Goal: Task Accomplishment & Management: Manage account settings

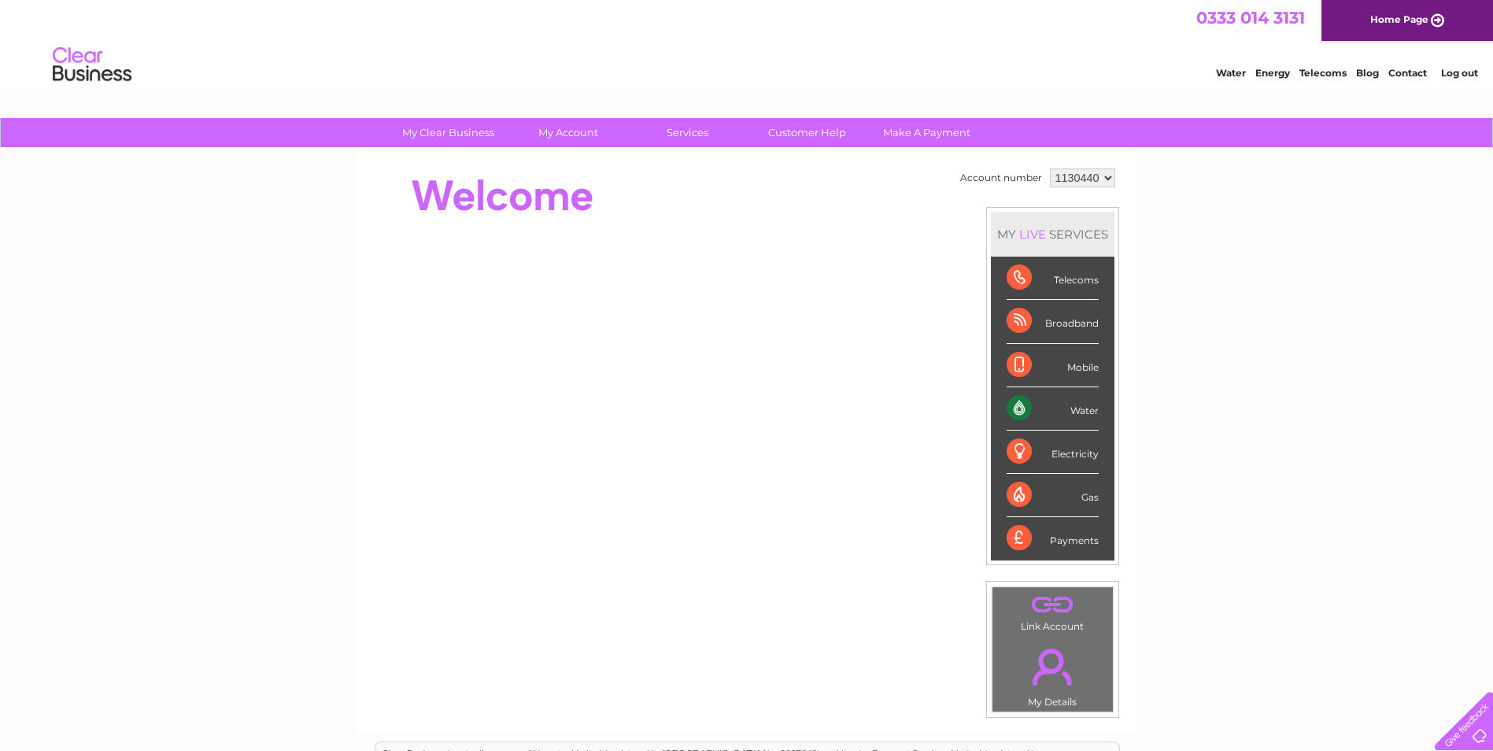
click at [1189, 263] on div "My Clear Business Login Details My Details My Preferences Link Account My Accou…" at bounding box center [746, 560] width 1493 height 885
click at [1458, 70] on link "Log out" at bounding box center [1459, 73] width 37 height 12
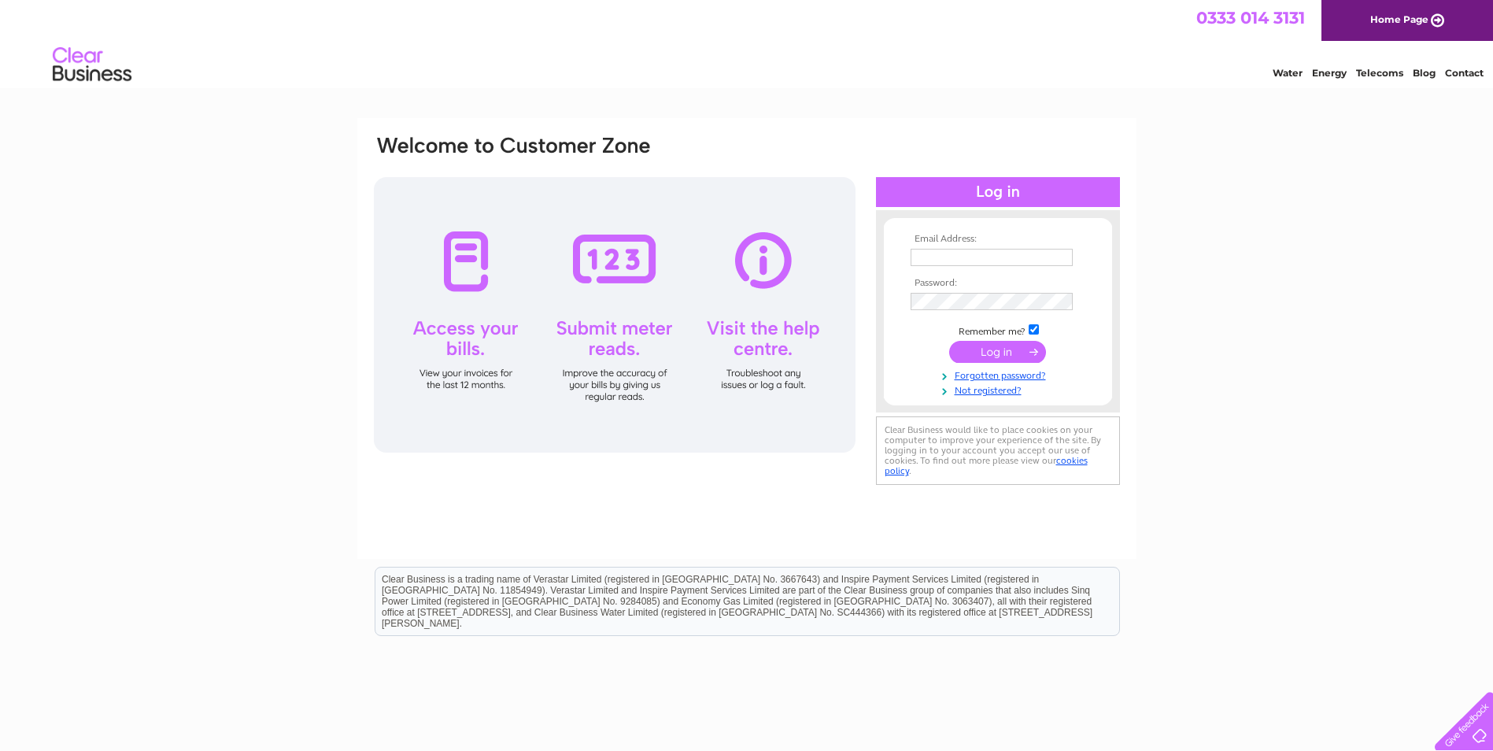
click at [942, 249] on input "text" at bounding box center [991, 257] width 162 height 17
type input "Jwebster@sacro.org.uk"
click at [983, 348] on input "submit" at bounding box center [997, 353] width 97 height 22
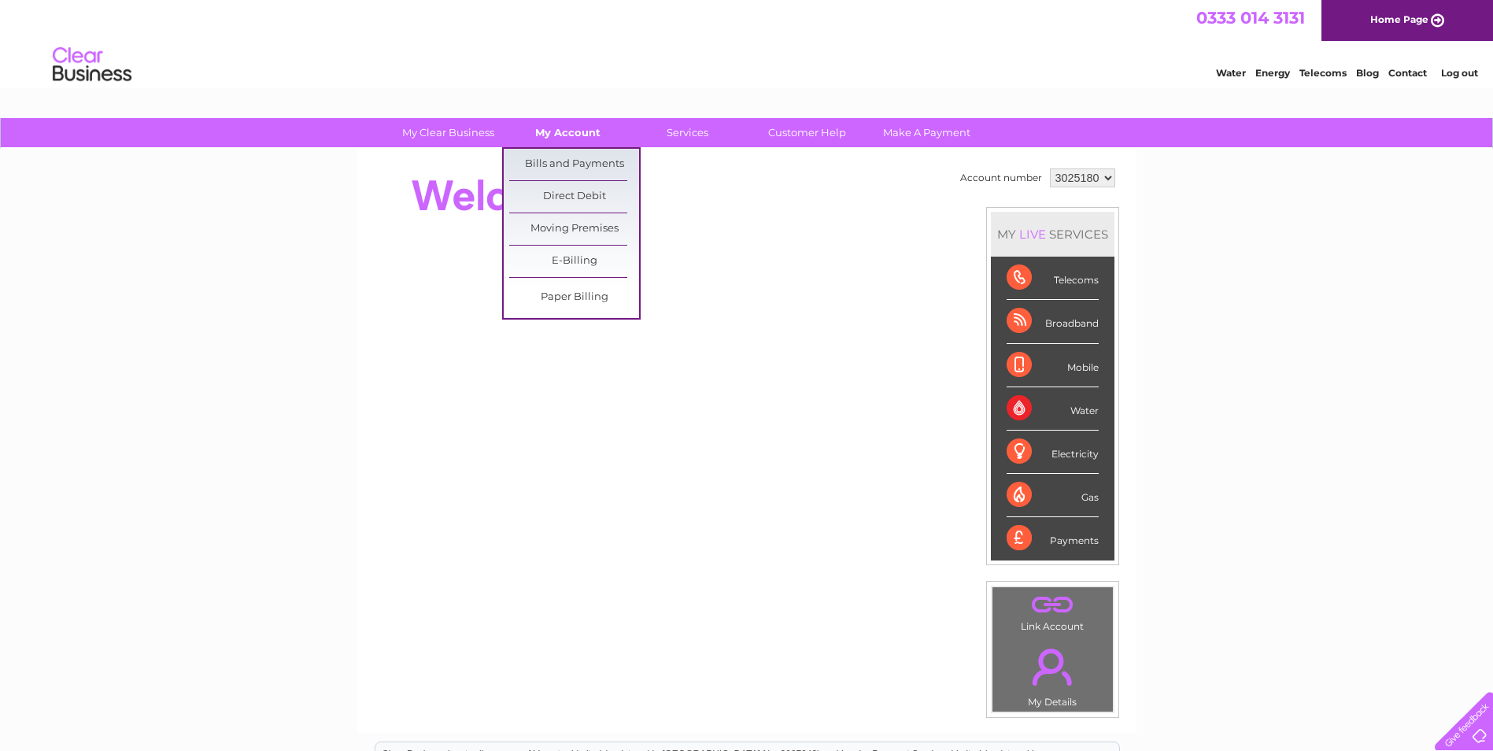
click at [556, 127] on link "My Account" at bounding box center [568, 132] width 130 height 29
click at [556, 165] on link "Bills and Payments" at bounding box center [574, 164] width 130 height 31
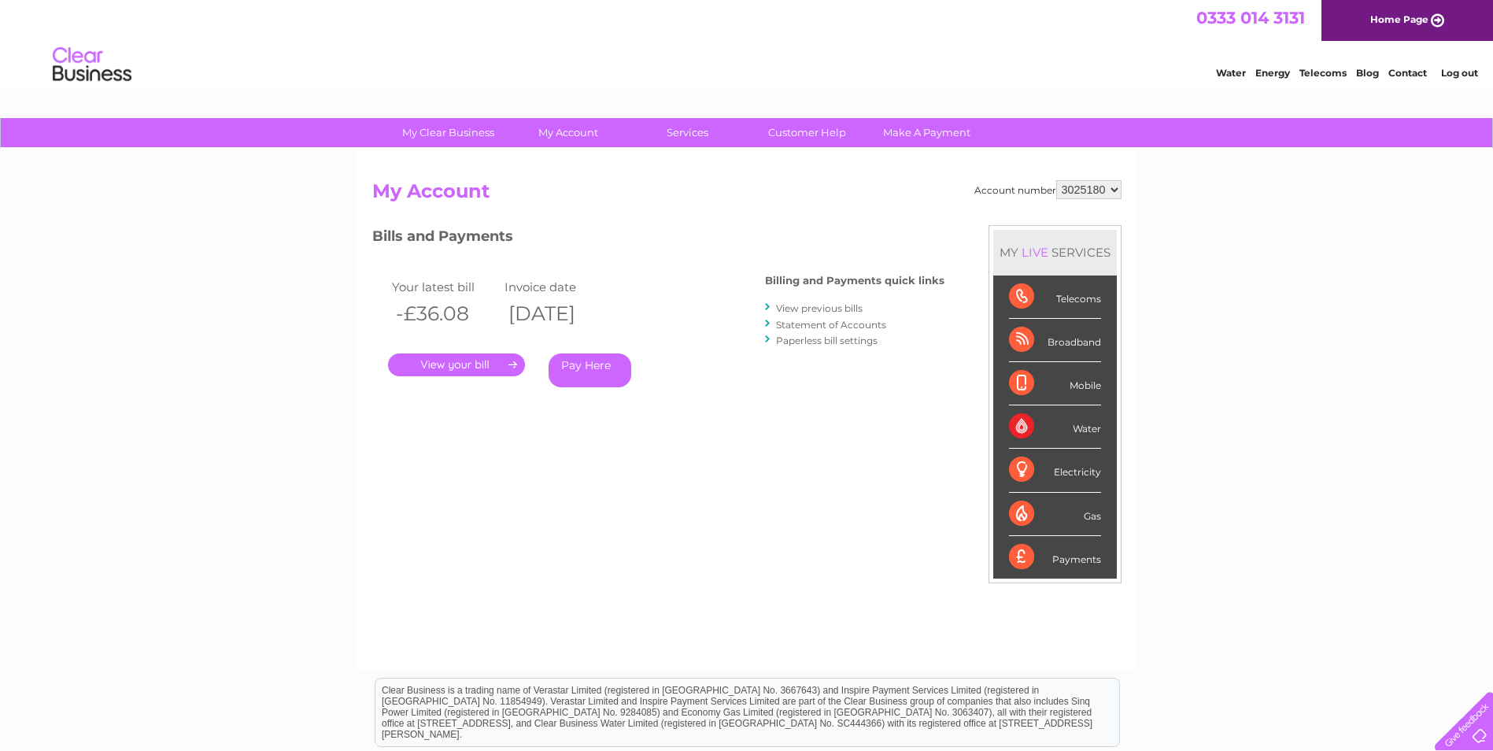
click at [472, 363] on link "." at bounding box center [456, 364] width 137 height 23
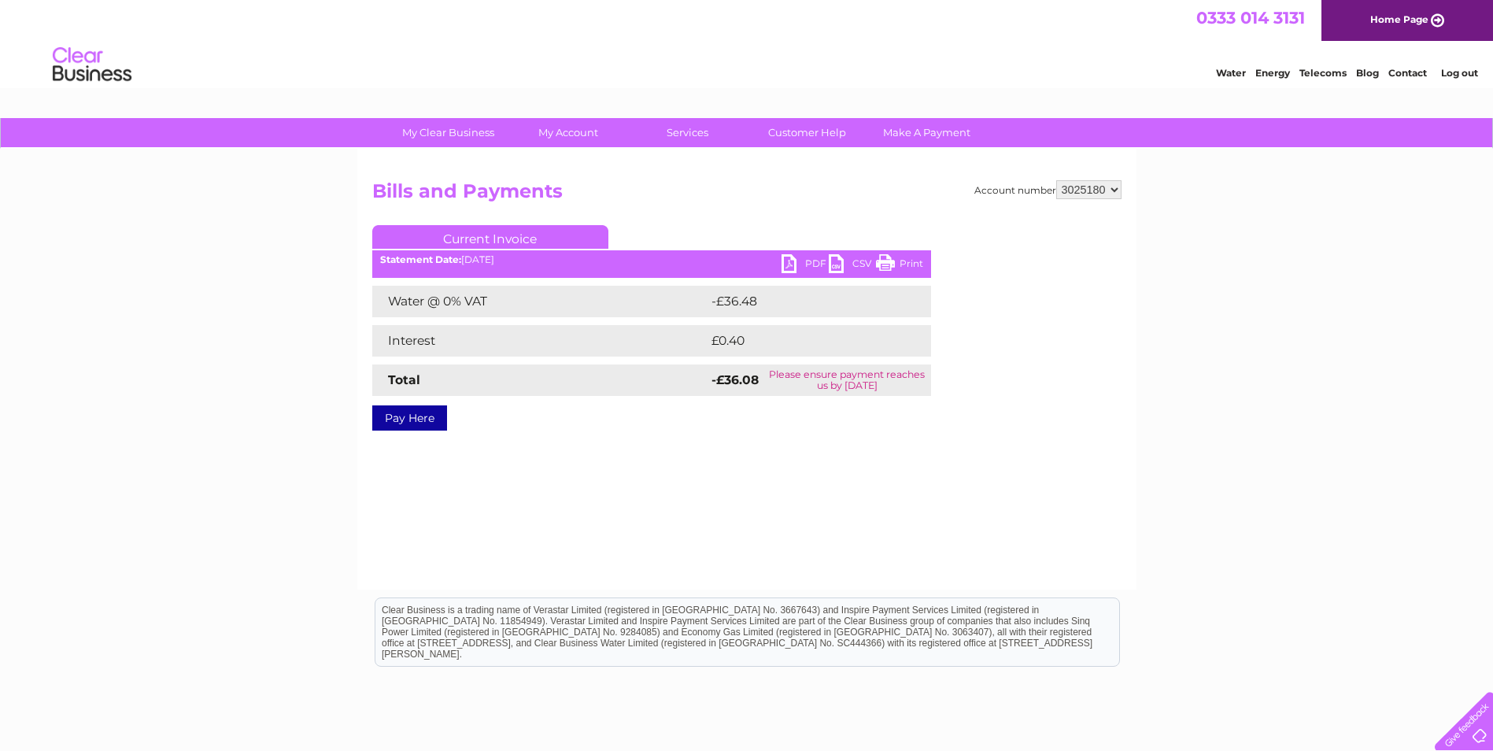
click at [796, 262] on link "PDF" at bounding box center [804, 265] width 47 height 23
